Goal: Transaction & Acquisition: Download file/media

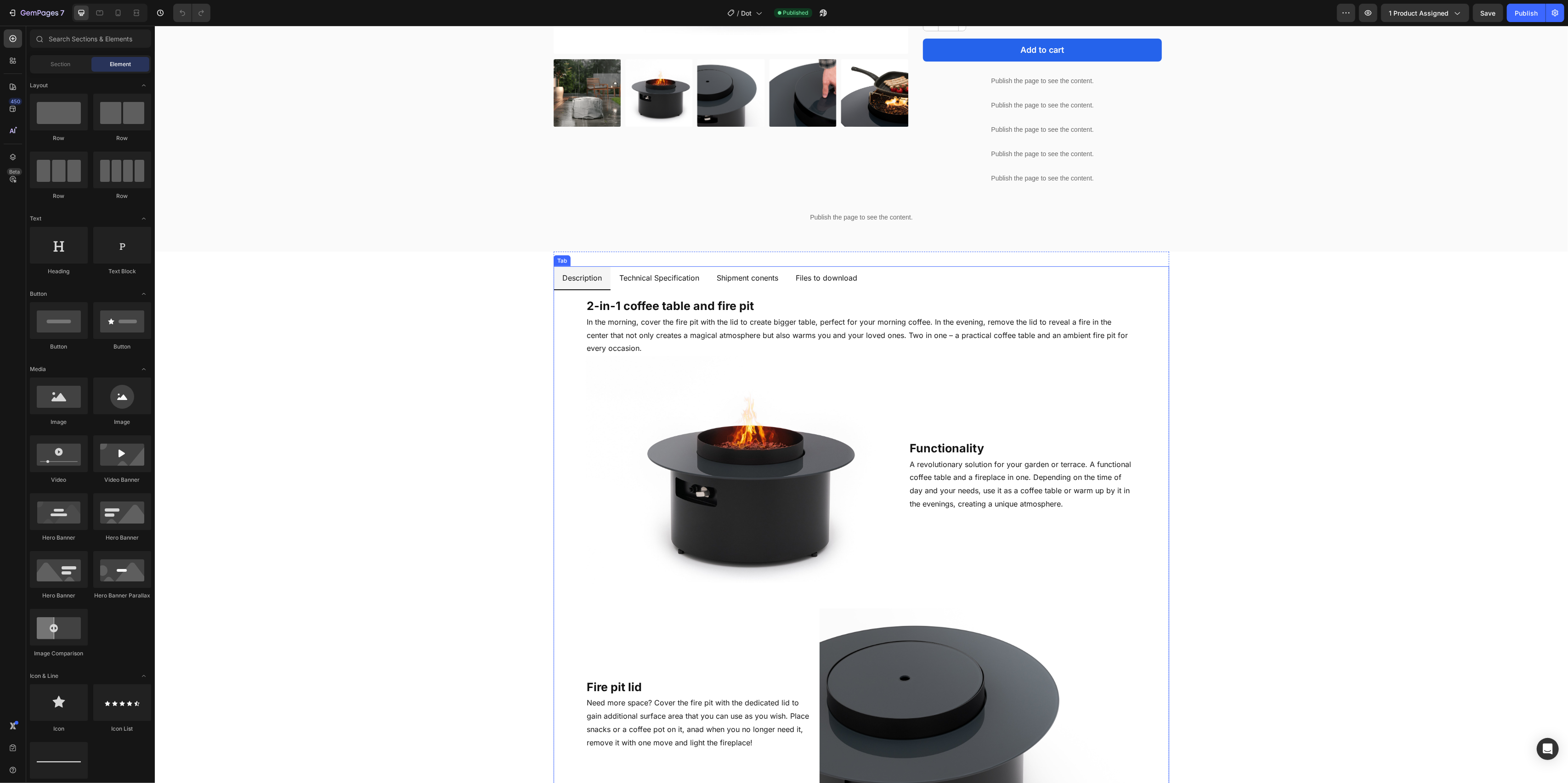
click at [828, 280] on p "Files to download" at bounding box center [826, 278] width 61 height 13
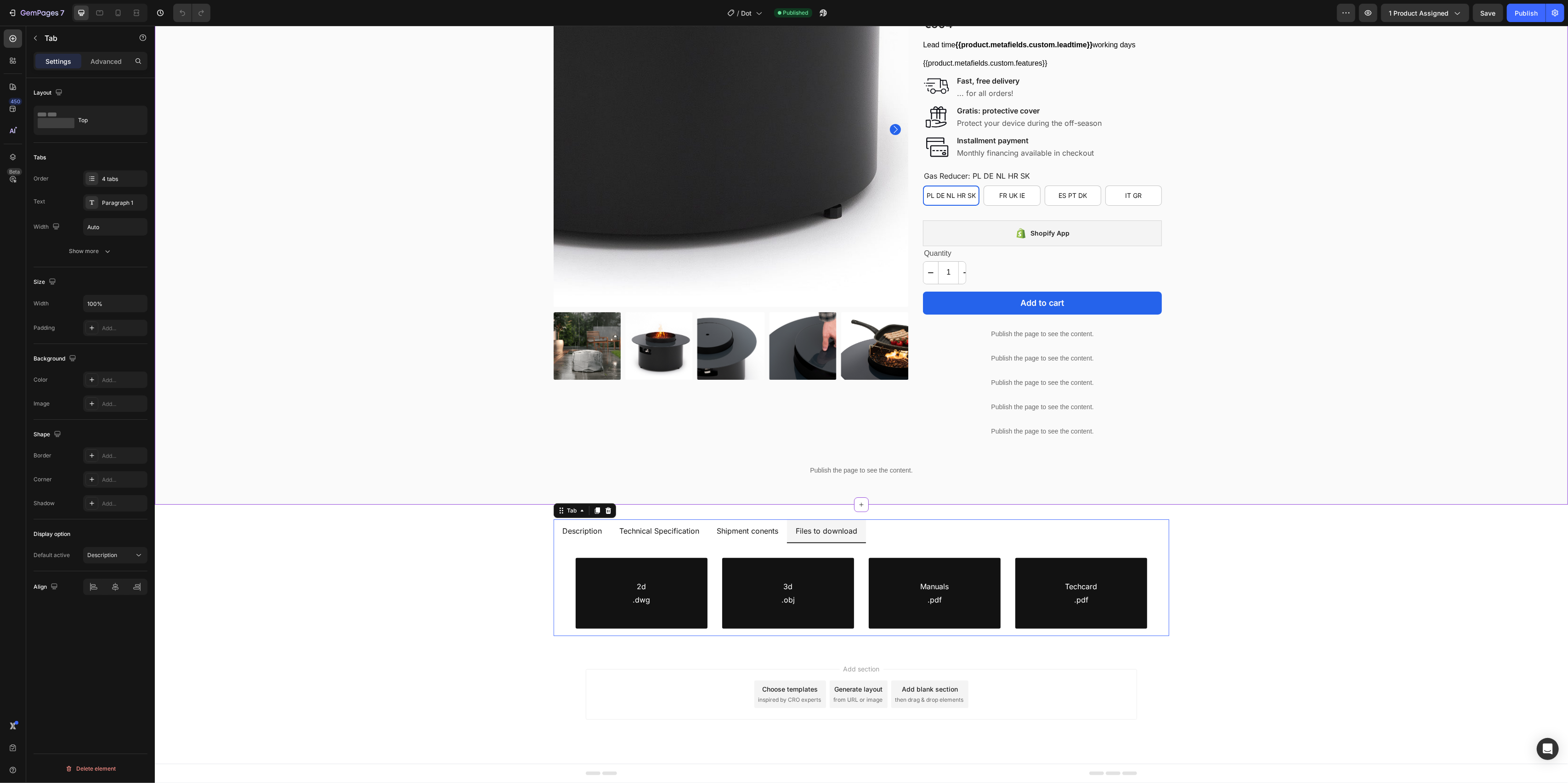
scroll to position [115, 0]
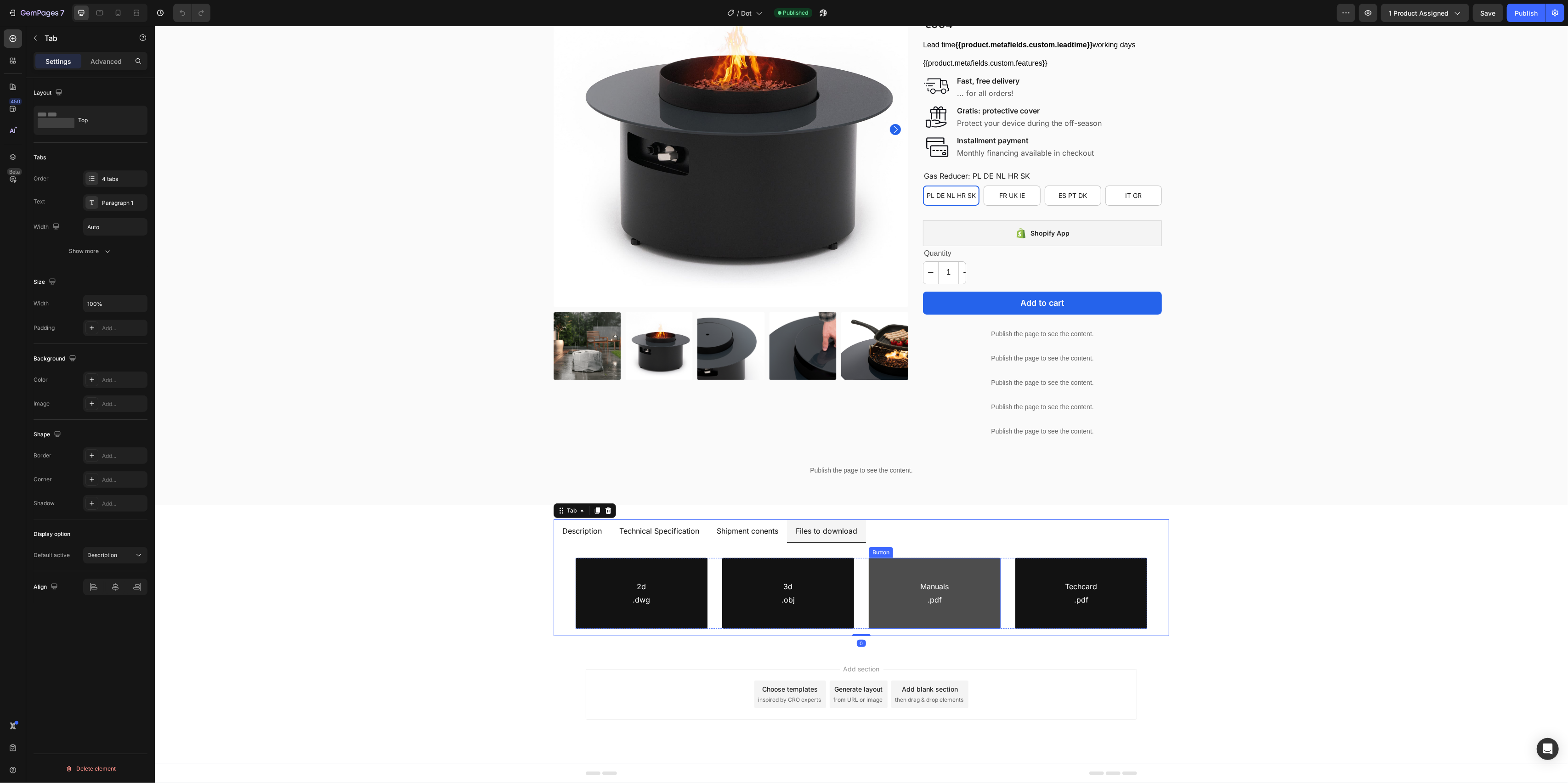
click at [884, 600] on link "Manuals .pdf" at bounding box center [934, 593] width 132 height 71
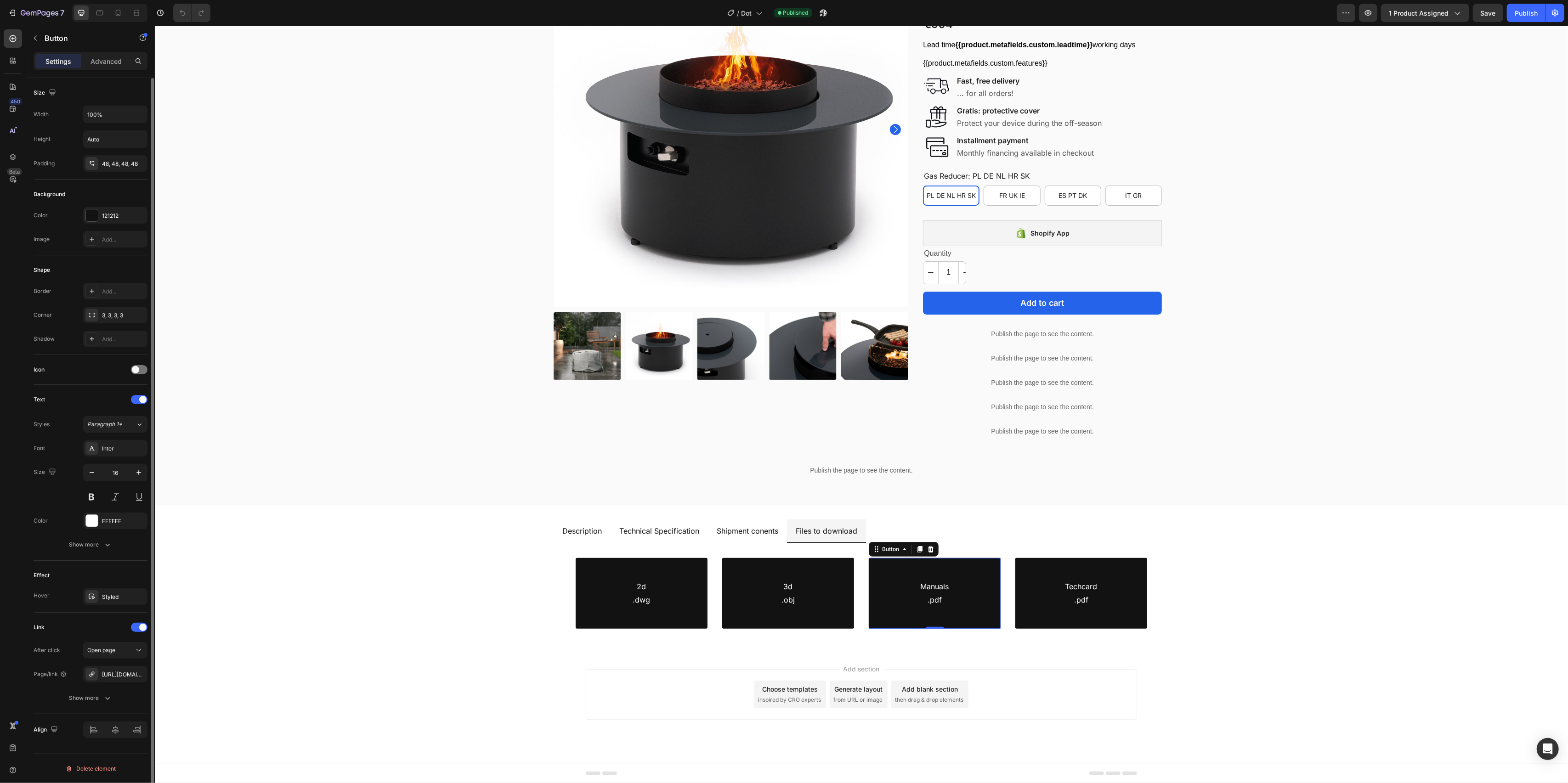
scroll to position [1, 0]
click at [33, 14] on icon "button" at bounding box center [33, 13] width 5 height 4
